Goal: Find specific page/section: Find specific page/section

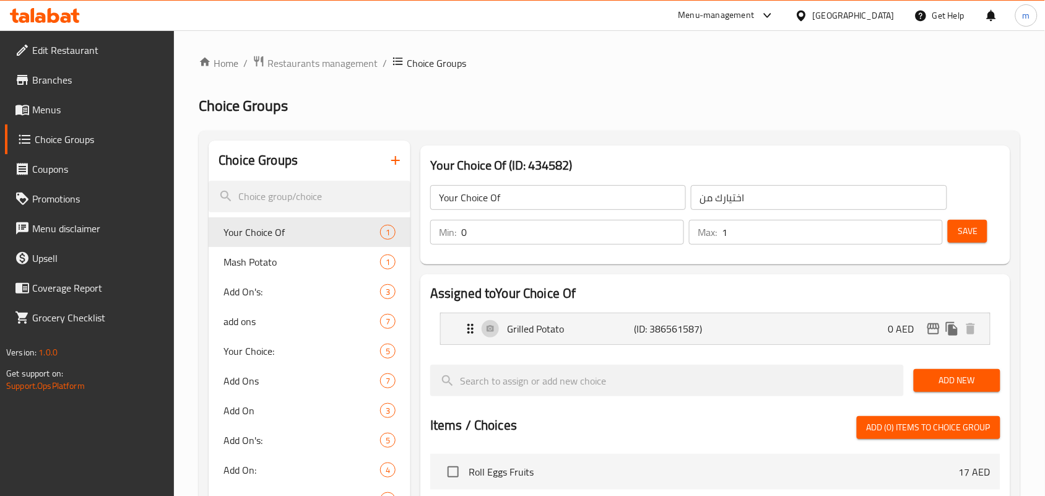
click at [56, 11] on icon at bounding box center [45, 15] width 70 height 15
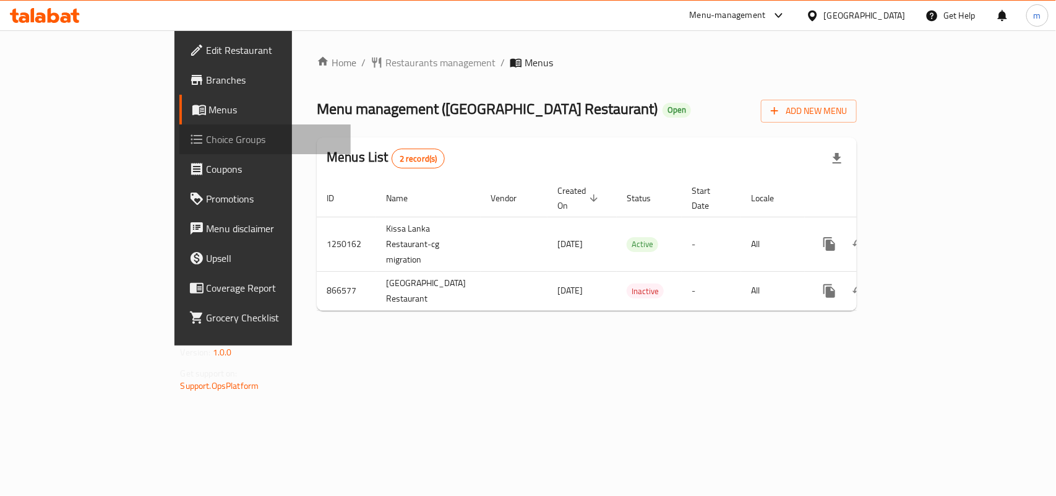
click at [207, 139] on span "Choice Groups" at bounding box center [274, 139] width 134 height 15
